Goal: Information Seeking & Learning: Learn about a topic

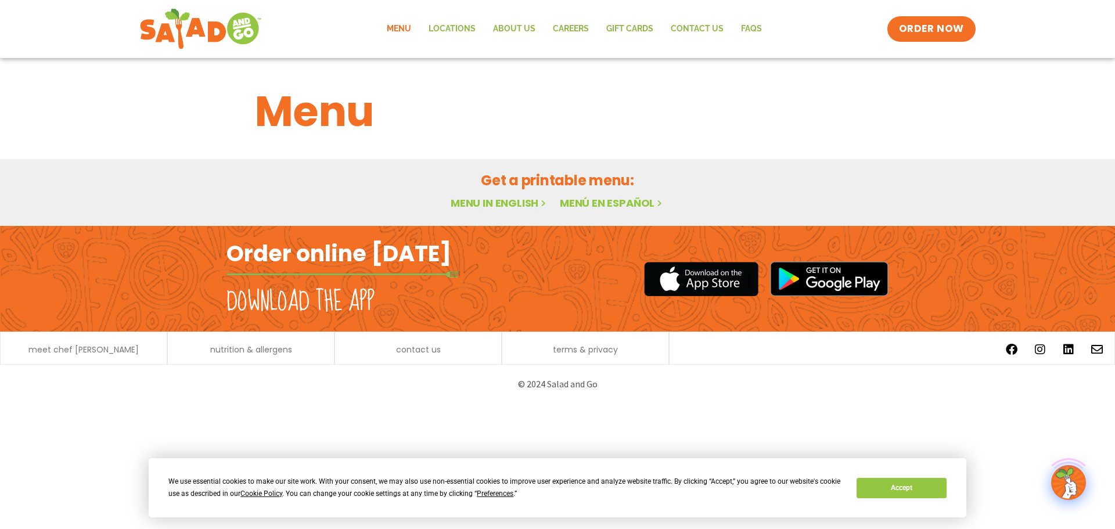
click at [504, 200] on link "Menu in English" at bounding box center [500, 203] width 98 height 15
click at [492, 207] on link "Menu in English" at bounding box center [500, 203] width 98 height 15
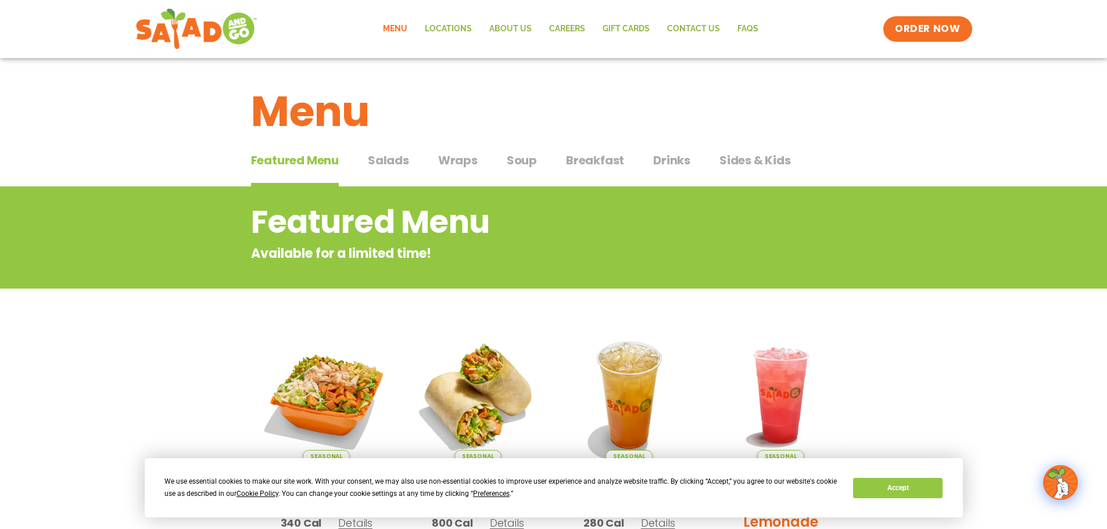
click at [614, 169] on button "Breakfast Breakfast" at bounding box center [595, 169] width 58 height 35
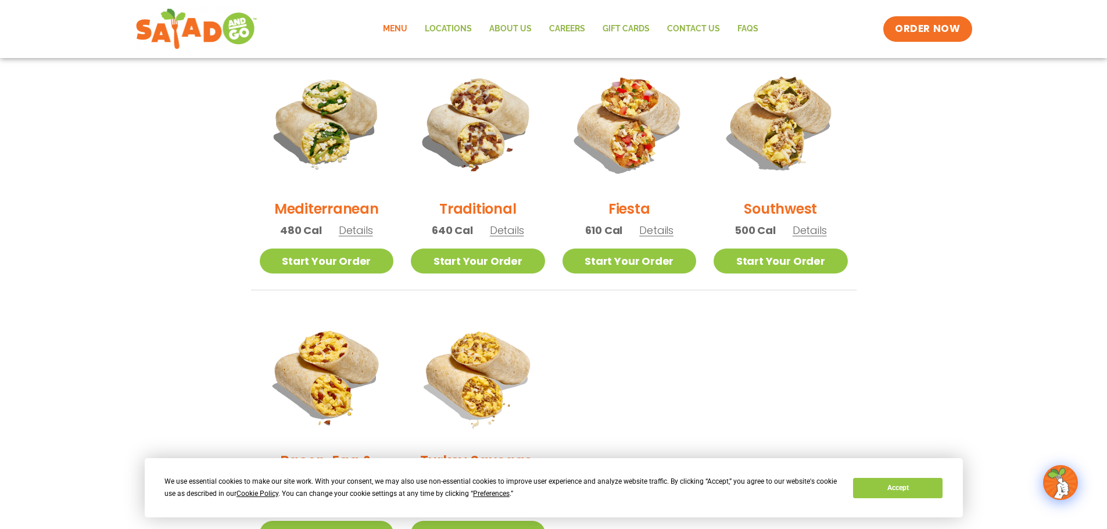
scroll to position [310, 0]
click at [365, 229] on span "Details" at bounding box center [356, 231] width 34 height 15
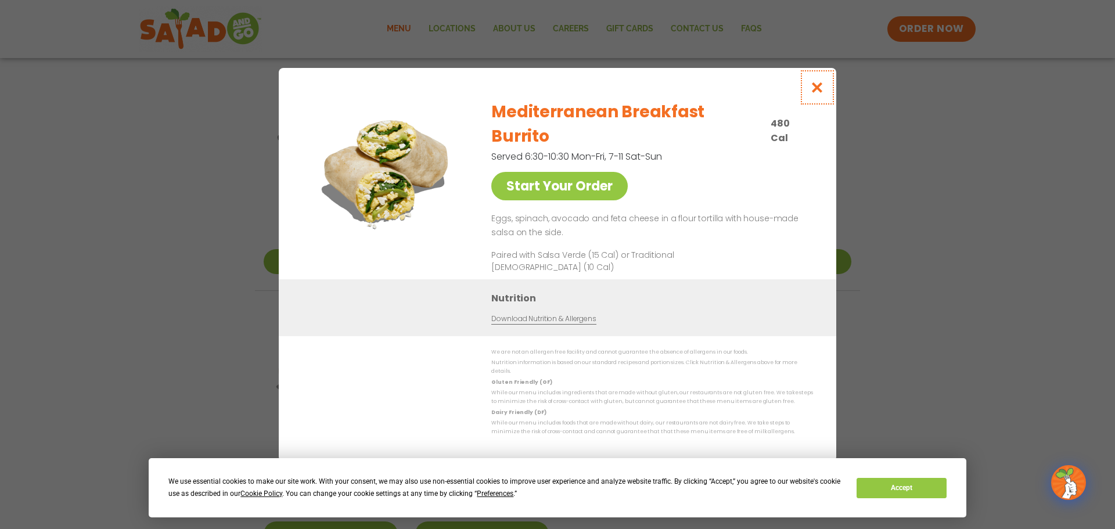
click at [824, 94] on icon "Close modal" at bounding box center [817, 87] width 15 height 12
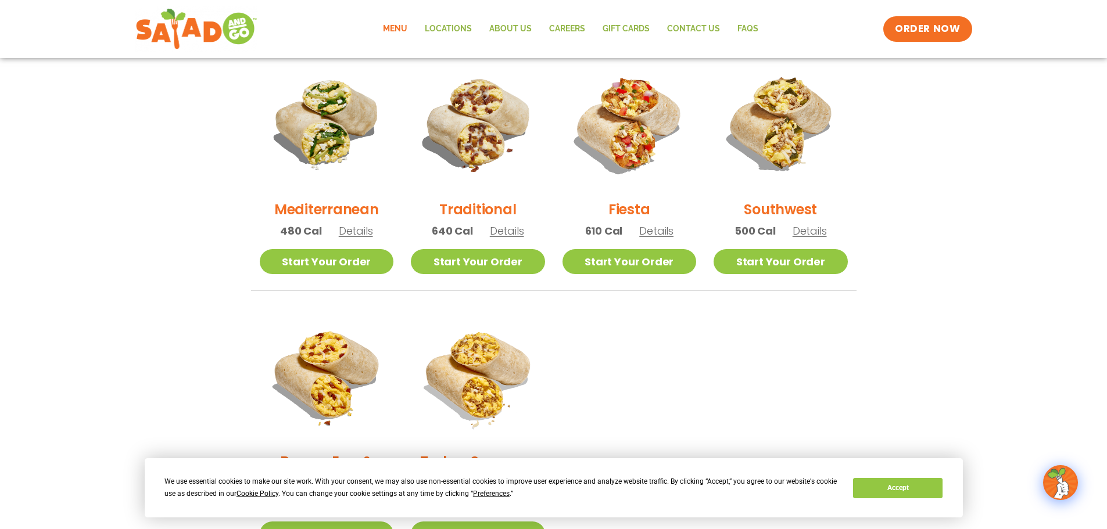
click at [508, 225] on span "Details" at bounding box center [507, 231] width 34 height 15
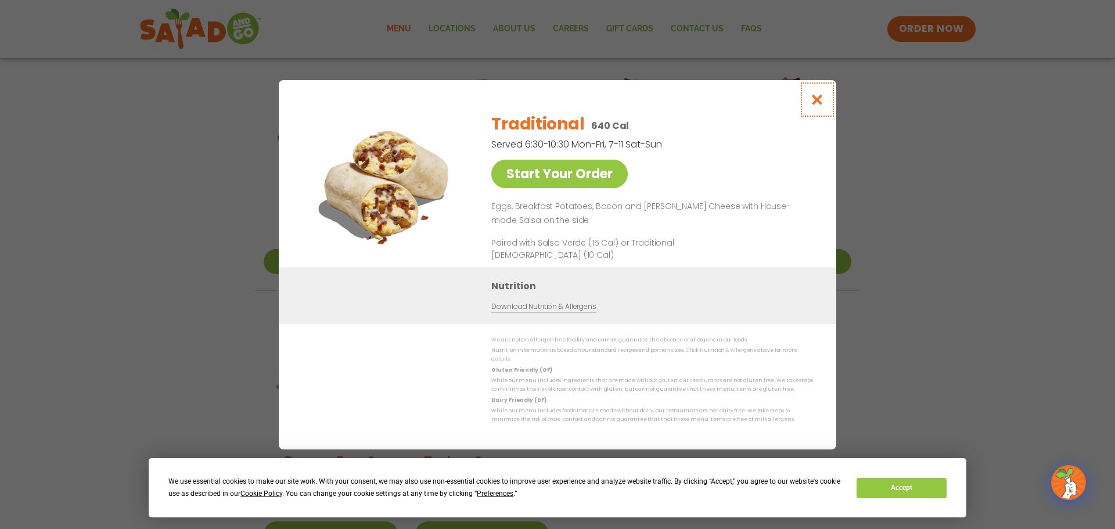
click at [824, 106] on icon "Close modal" at bounding box center [817, 100] width 15 height 12
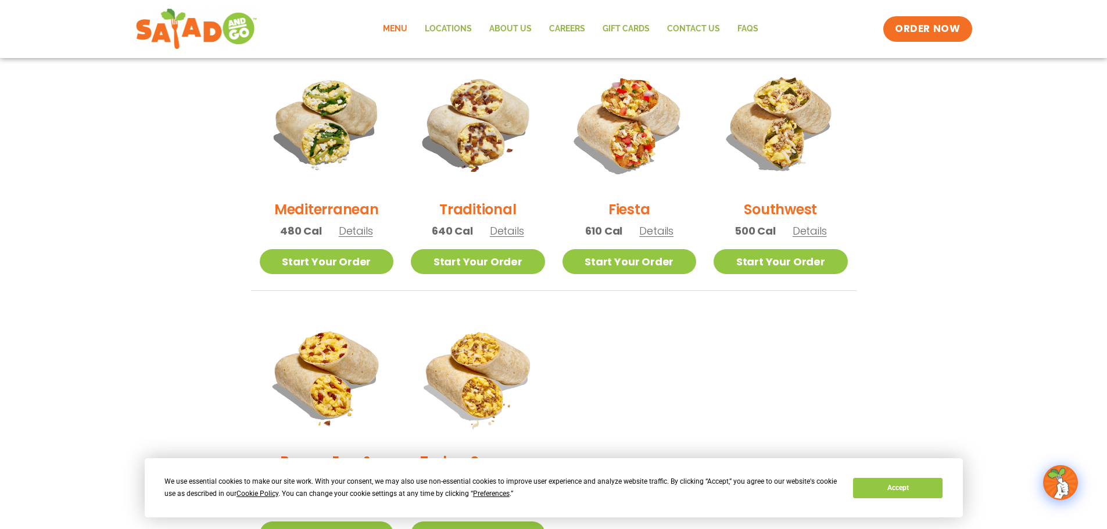
click at [820, 228] on span "Details" at bounding box center [809, 231] width 34 height 15
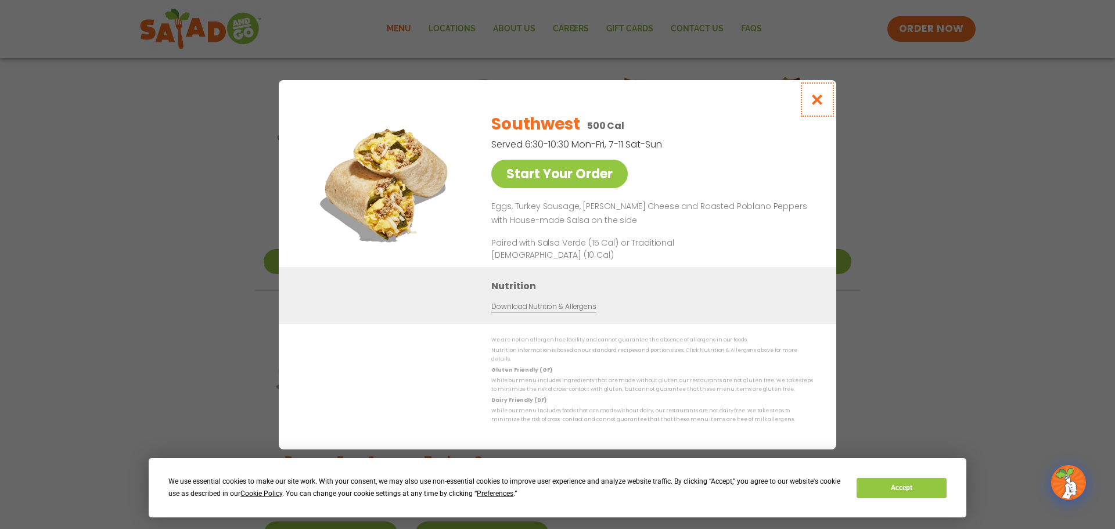
click at [824, 102] on icon "Close modal" at bounding box center [817, 100] width 15 height 12
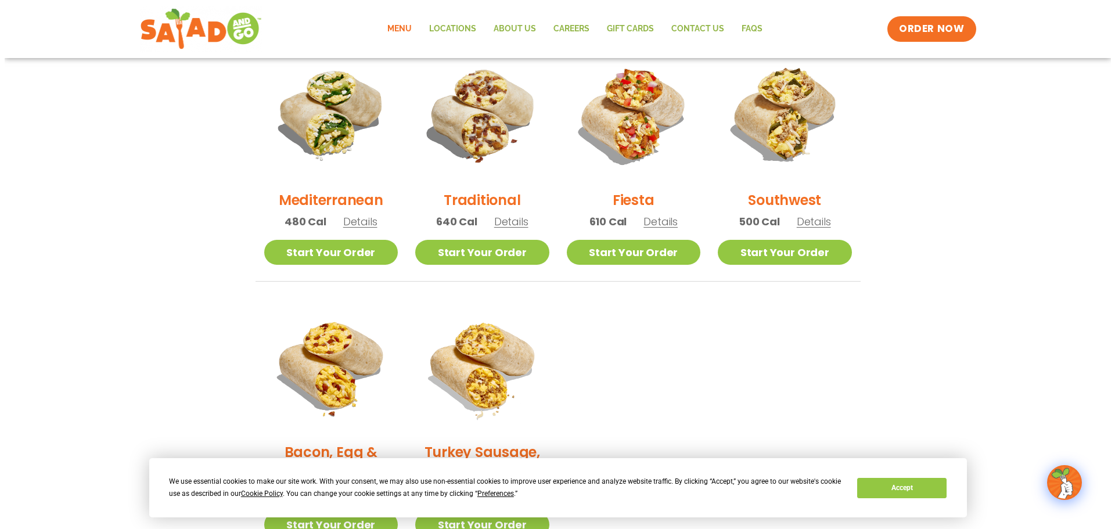
scroll to position [426, 0]
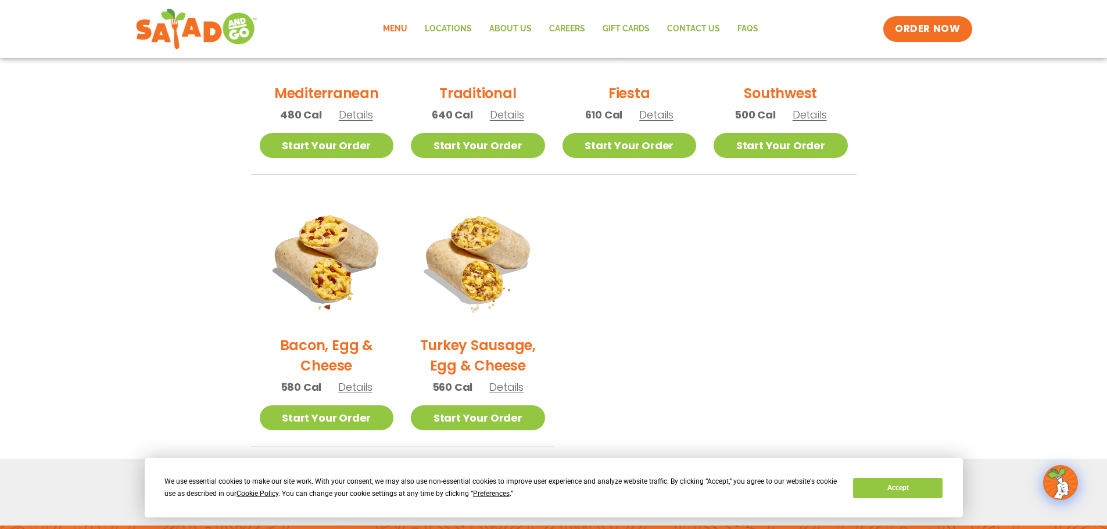
click at [516, 118] on span "Details" at bounding box center [507, 114] width 34 height 15
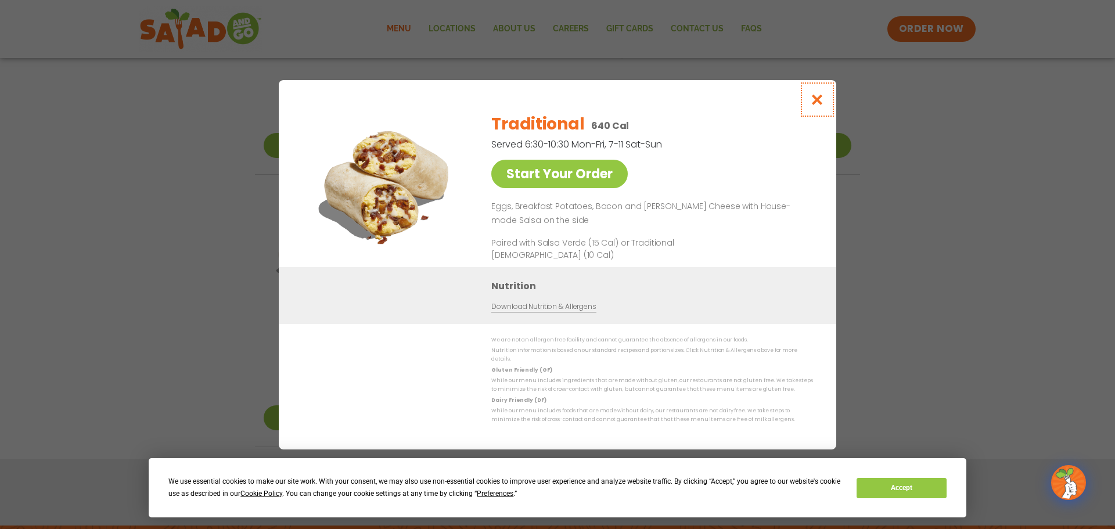
click at [817, 98] on icon "Close modal" at bounding box center [817, 100] width 15 height 12
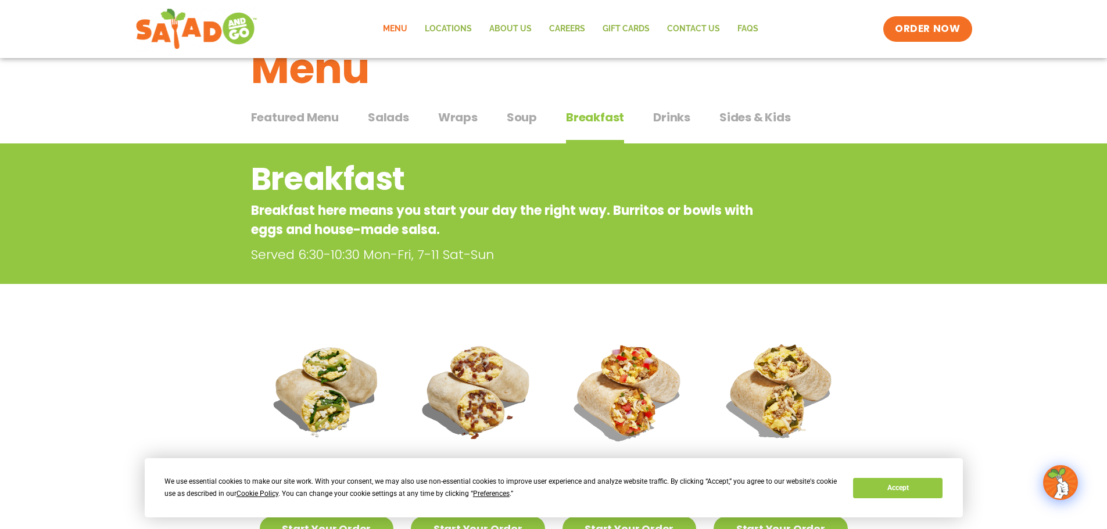
scroll to position [0, 0]
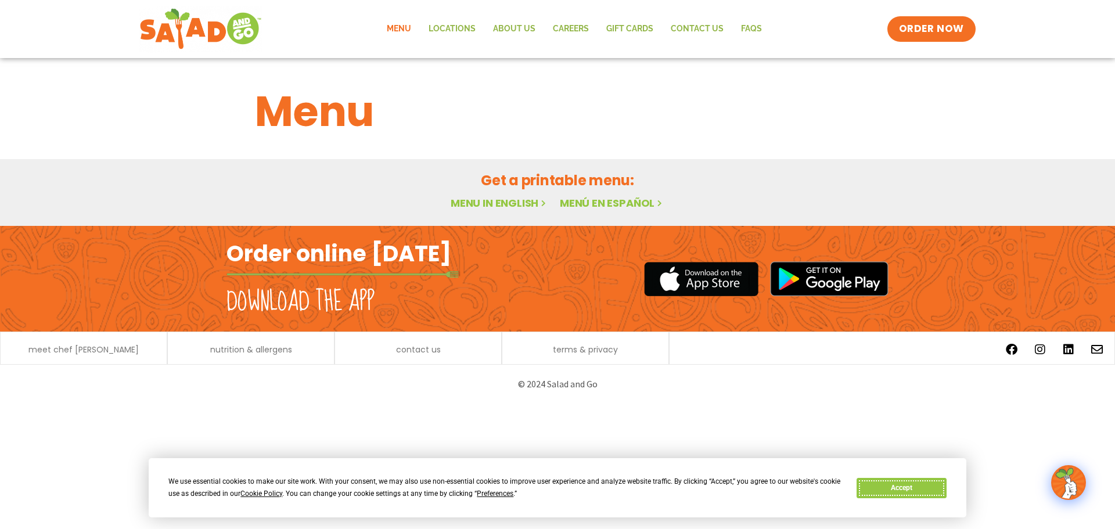
click at [893, 490] on button "Accept" at bounding box center [901, 488] width 89 height 20
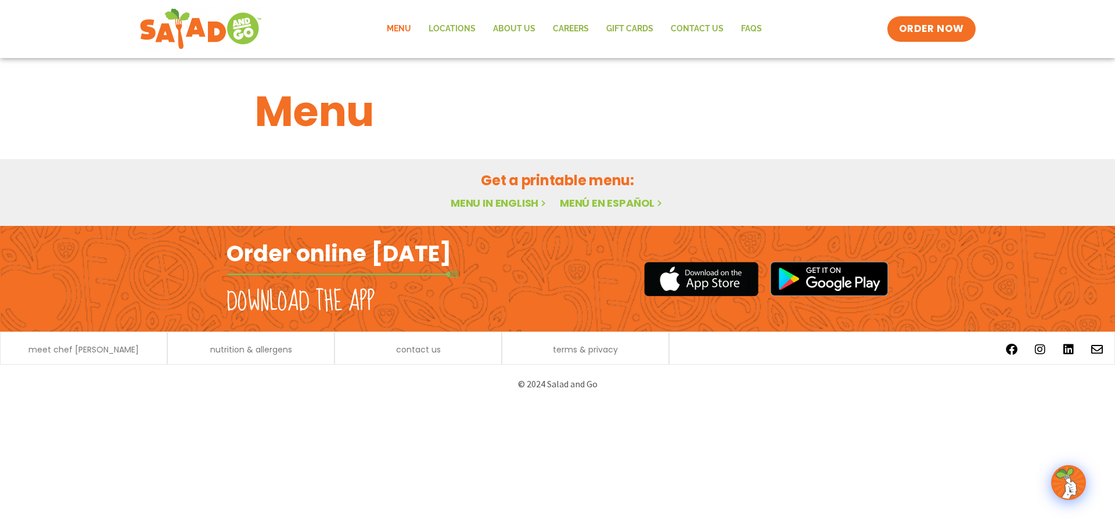
click at [483, 210] on div "Menu in English Menú en español" at bounding box center [557, 203] width 605 height 17
click at [484, 210] on div "Menu in English Menú en español" at bounding box center [557, 203] width 605 height 17
